Goal: Find specific page/section: Find specific page/section

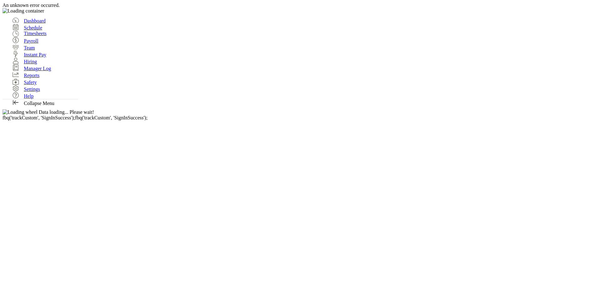
click at [594, 8] on div at bounding box center [300, 8] width 595 height 0
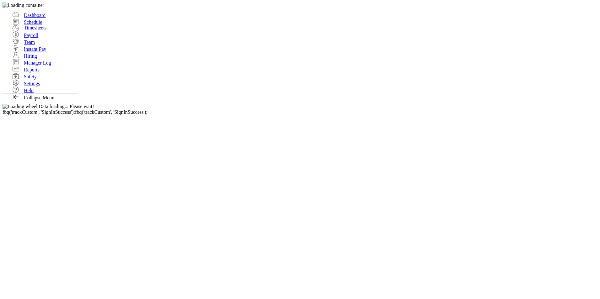
click at [41, 13] on span "Dashboard" at bounding box center [35, 15] width 22 height 5
click at [33, 13] on span "Dashboard" at bounding box center [35, 15] width 22 height 5
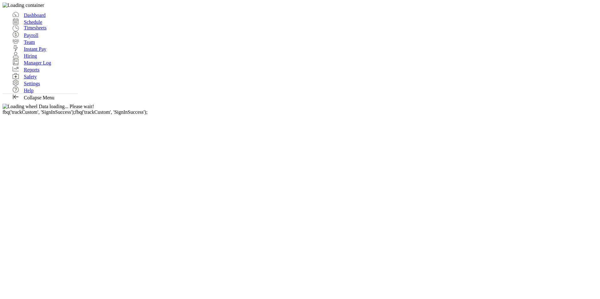
click at [30, 13] on span "Dashboard" at bounding box center [35, 15] width 22 height 5
click at [38, 29] on span "Schedule" at bounding box center [23, 22] width 40 height 14
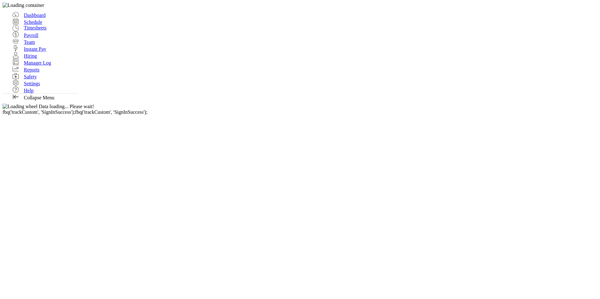
click at [28, 45] on span "Team" at bounding box center [29, 42] width 11 height 5
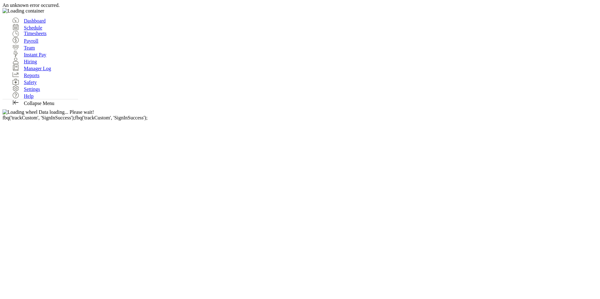
click at [28, 31] on span "Schedule" at bounding box center [23, 28] width 40 height 14
click at [28, 30] on span "Schedule" at bounding box center [23, 28] width 40 height 14
click at [35, 36] on span "Timesheets" at bounding box center [35, 33] width 23 height 5
